Goal: Task Accomplishment & Management: Manage account settings

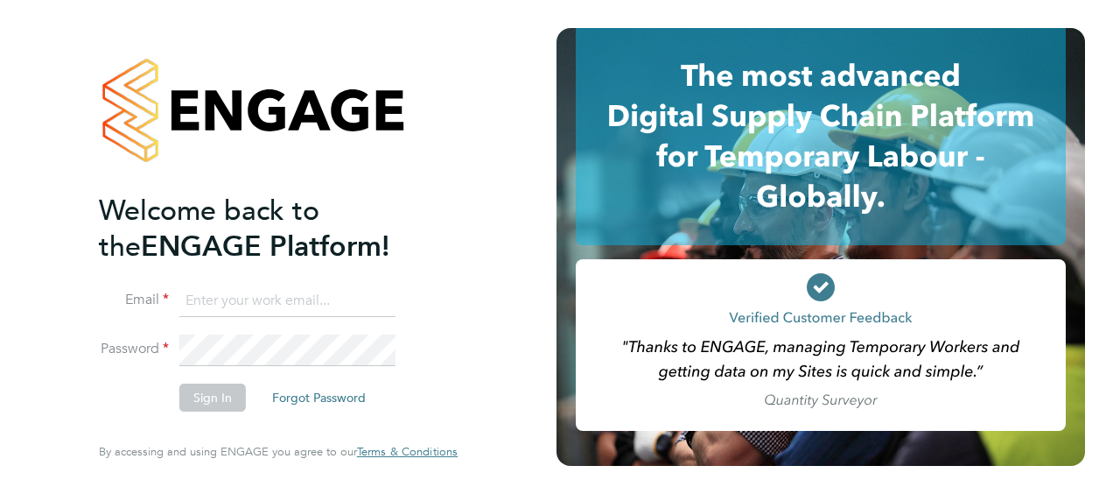
type input "david.holden@vistry.co.uk"
click at [217, 402] on button "Sign In" at bounding box center [212, 397] width 67 height 28
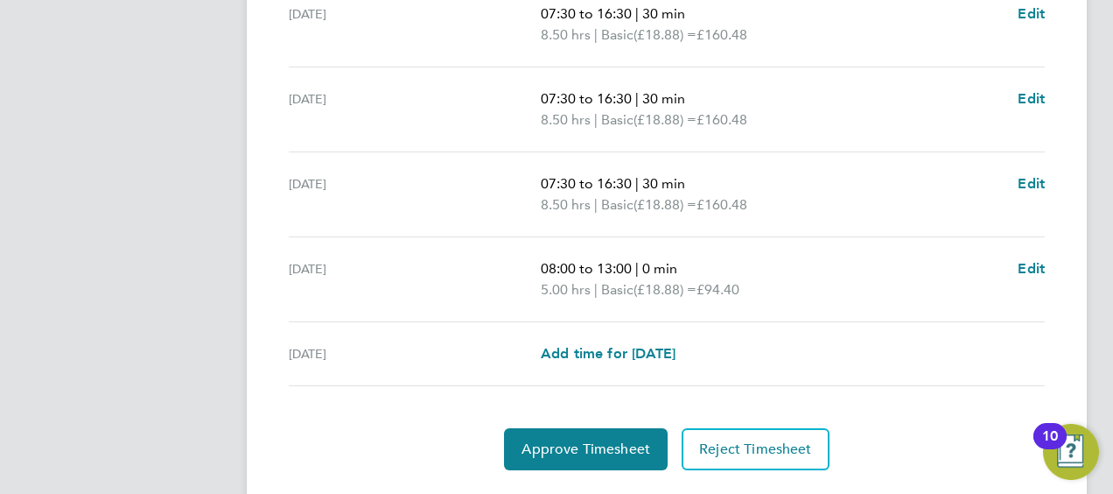
scroll to position [788, 0]
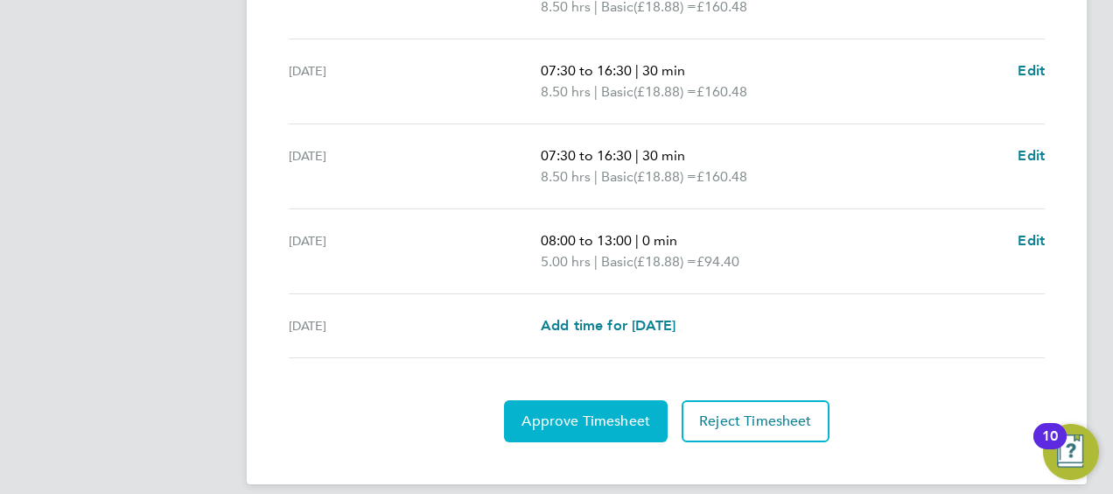
click at [581, 422] on span "Approve Timesheet" at bounding box center [586, 421] width 129 height 18
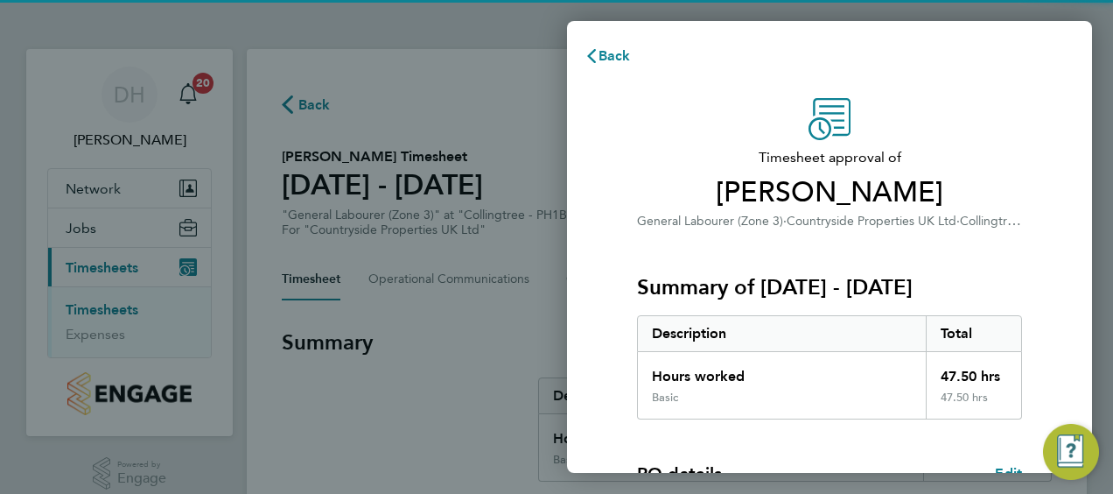
scroll to position [343, 0]
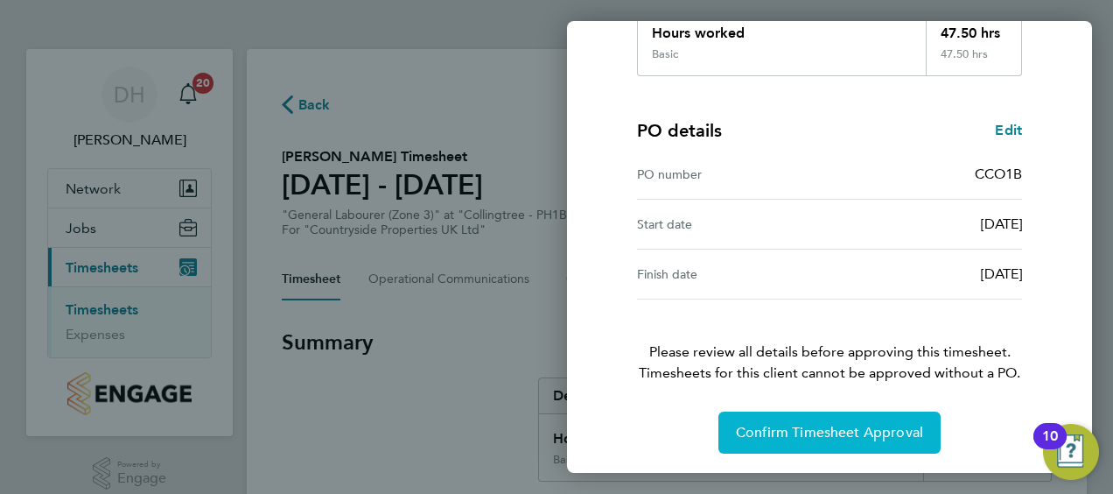
click at [828, 427] on span "Confirm Timesheet Approval" at bounding box center [829, 433] width 187 height 18
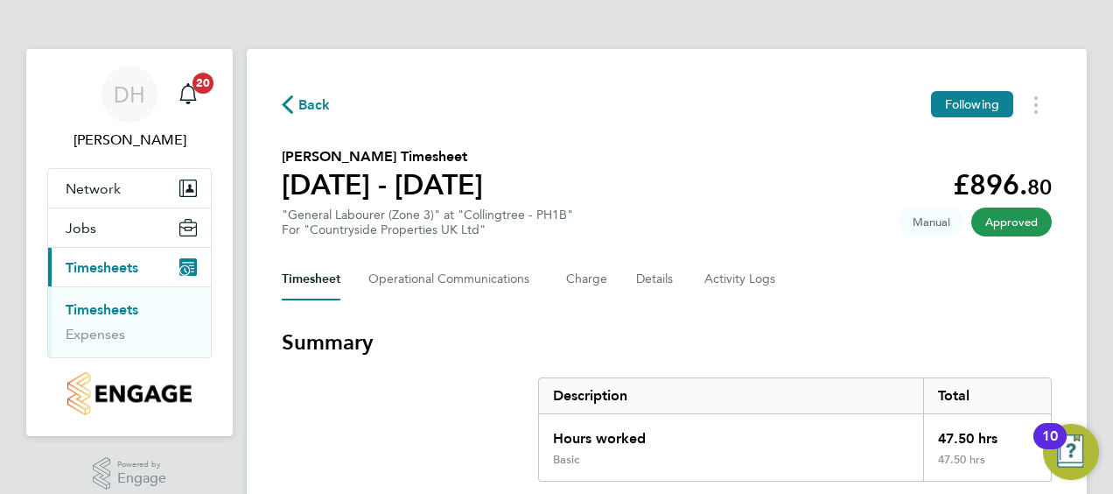
click at [96, 311] on link "Timesheets" at bounding box center [102, 309] width 73 height 17
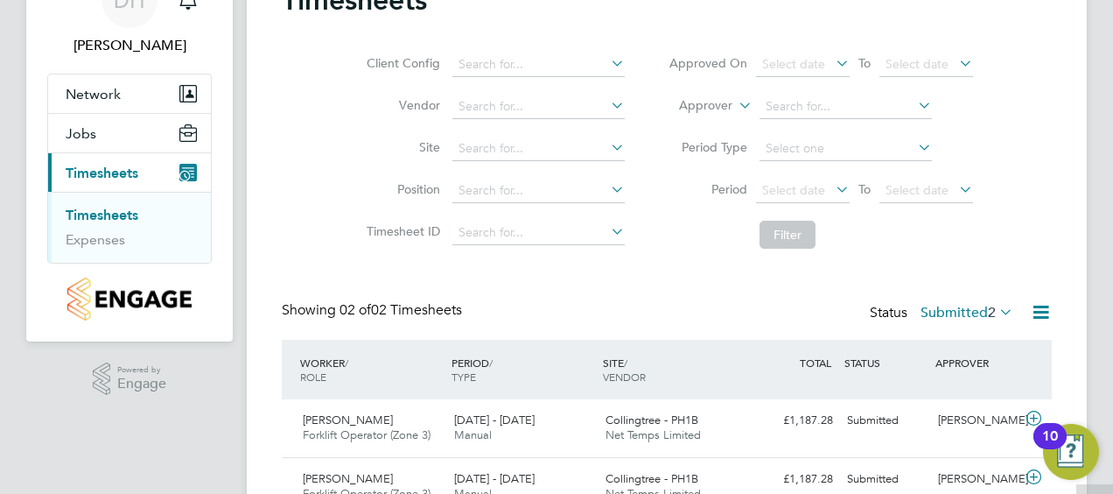
scroll to position [179, 0]
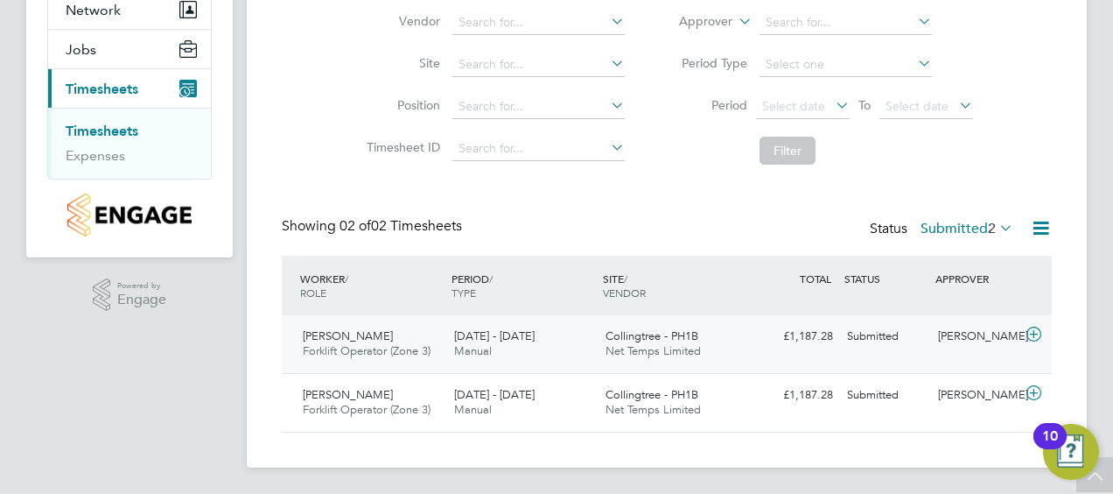
click at [366, 336] on span "[PERSON_NAME]" at bounding box center [348, 335] width 90 height 15
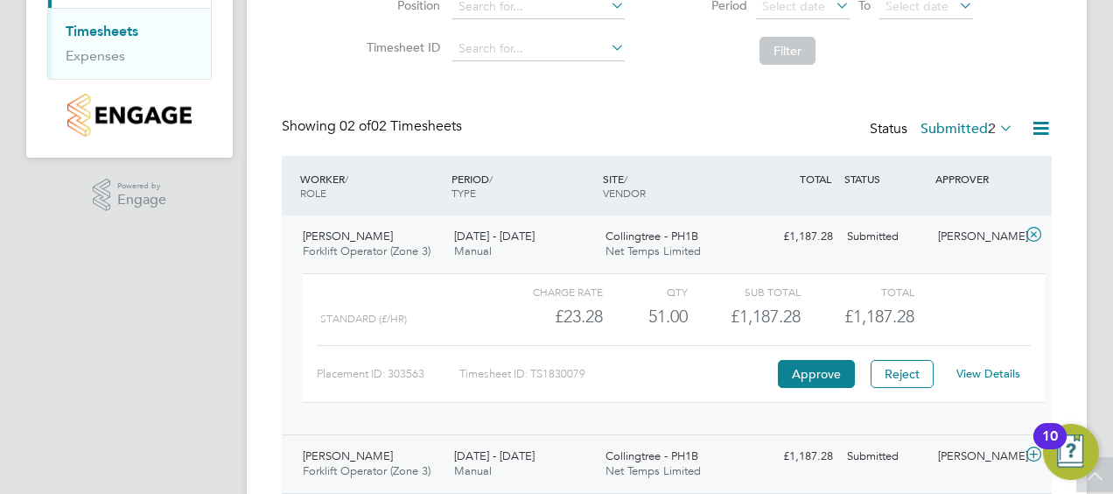
scroll to position [340, 0]
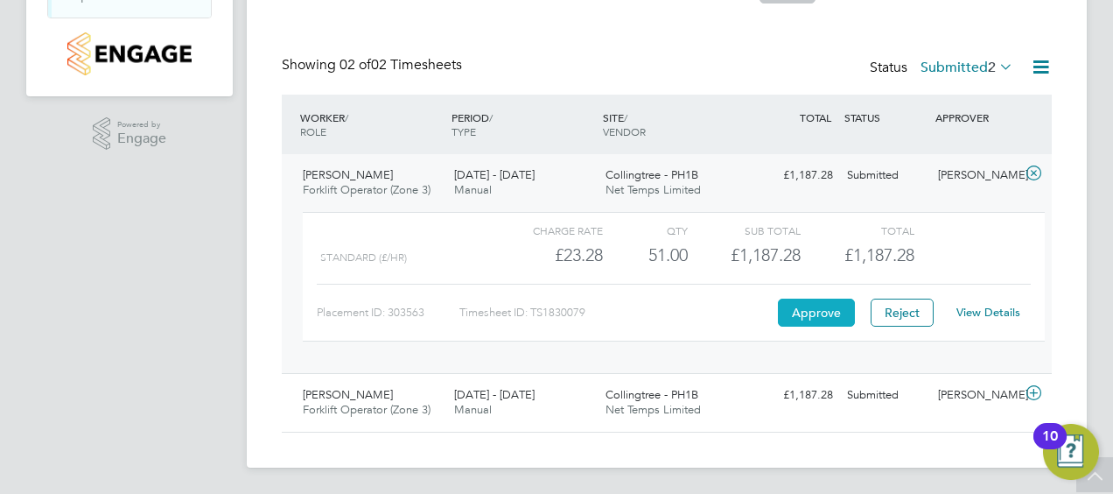
click at [822, 313] on button "Approve" at bounding box center [816, 312] width 77 height 28
drag, startPoint x: 300, startPoint y: 392, endPoint x: 369, endPoint y: 393, distance: 69.2
click at [369, 393] on div "Ioan Gherman Forklift Operator (Zone 3) 15 - 21 Sep 2025" at bounding box center [371, 403] width 151 height 44
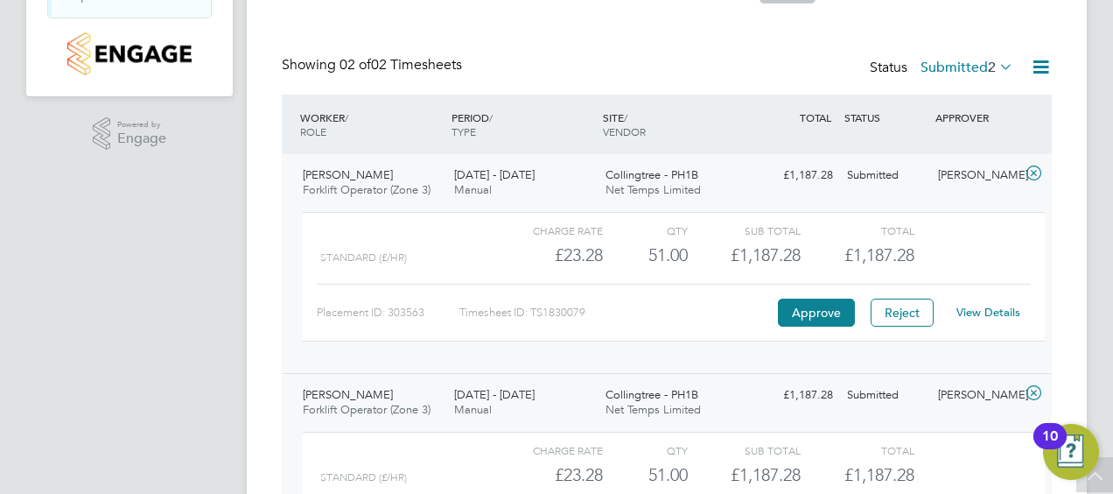
scroll to position [501, 0]
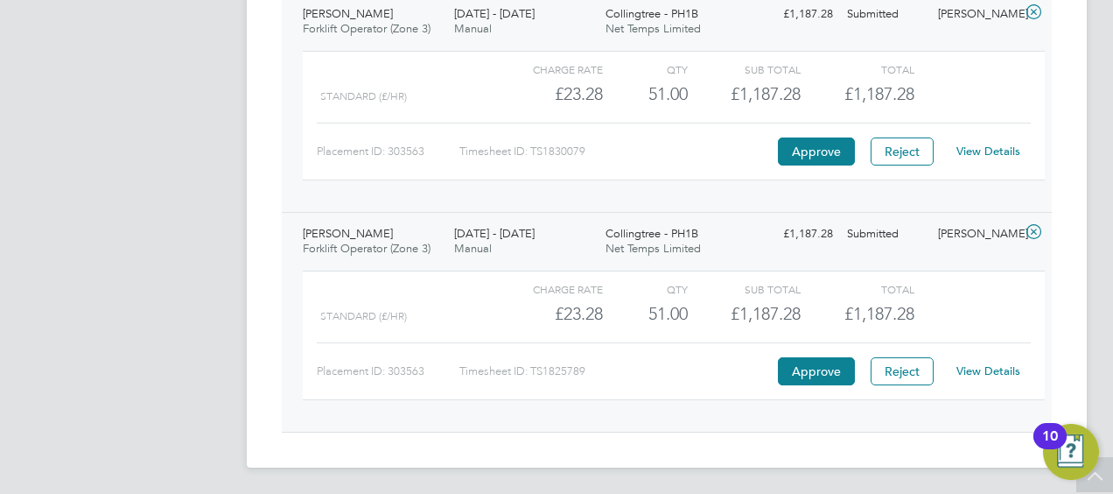
drag, startPoint x: 304, startPoint y: 230, endPoint x: 368, endPoint y: 226, distance: 64.0
click at [368, 226] on span "[PERSON_NAME]" at bounding box center [348, 233] width 90 height 15
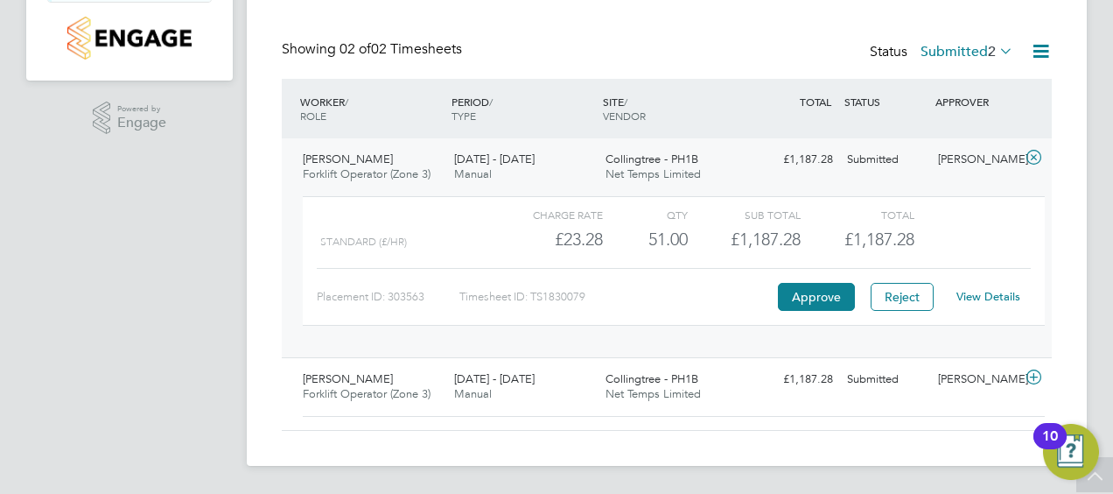
scroll to position [340, 0]
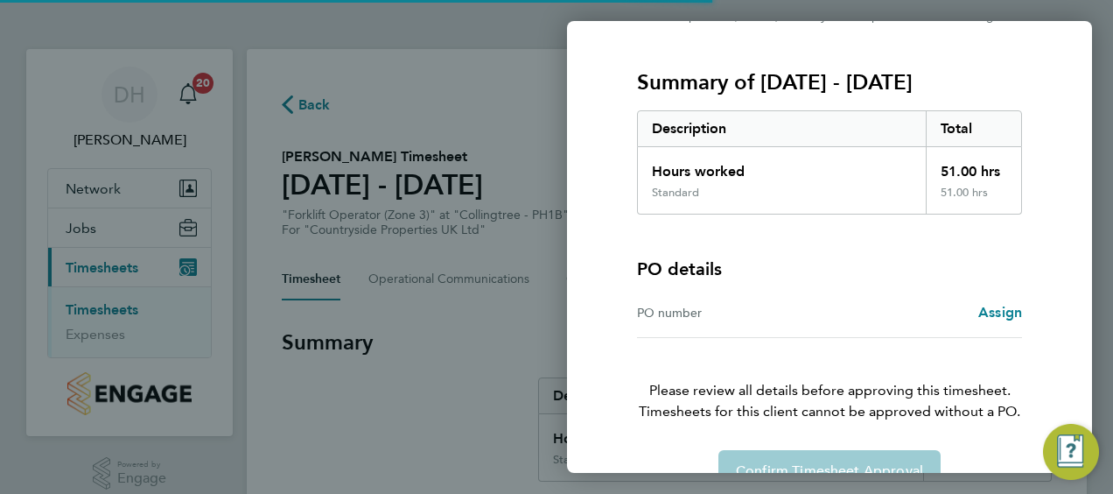
scroll to position [243, 0]
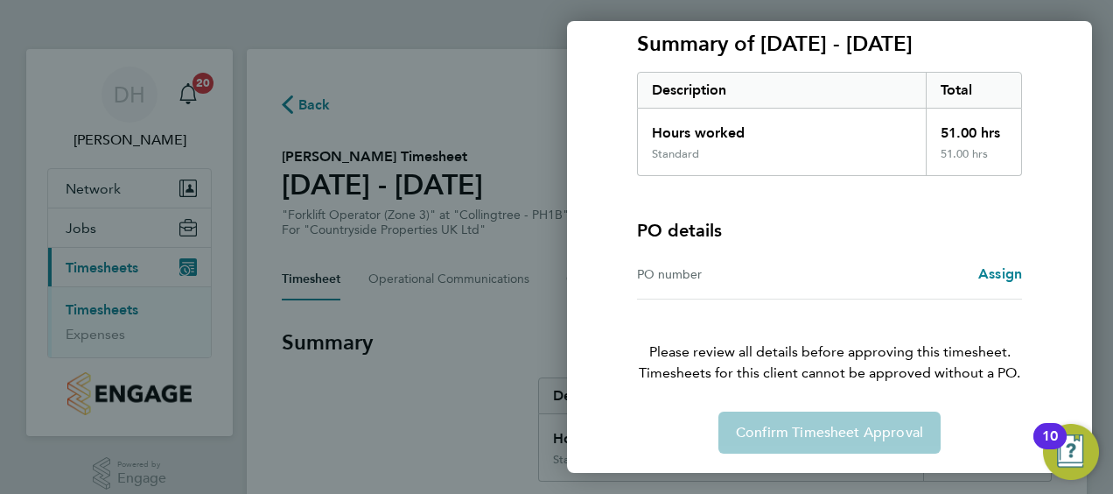
click at [828, 423] on div "Confirm Timesheet Approval" at bounding box center [829, 432] width 427 height 42
click at [422, 243] on div "Back Timesheet approval of [PERSON_NAME] Forklift Operator (Zone 3) · Countrysi…" at bounding box center [556, 247] width 1113 height 494
